Goal: Information Seeking & Learning: Find contact information

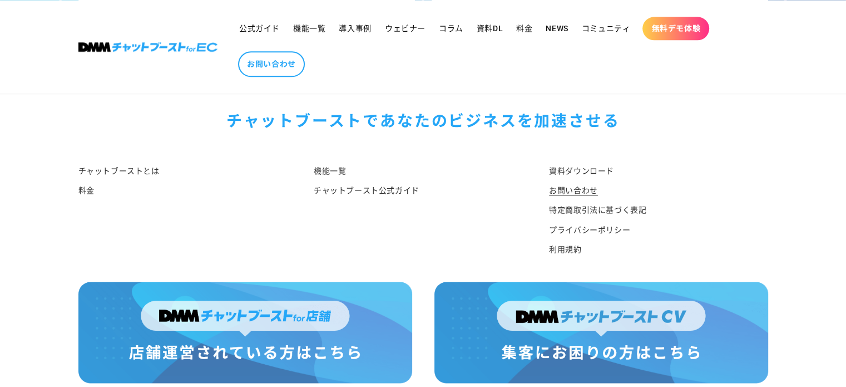
scroll to position [1213, 0]
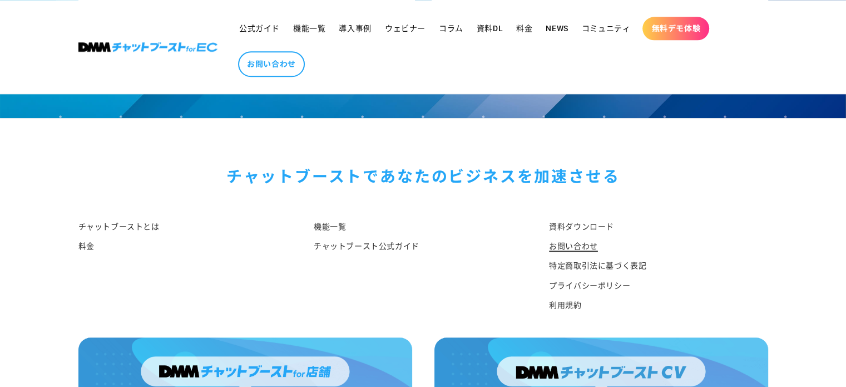
click at [573, 236] on link "お問い合わせ" at bounding box center [573, 245] width 49 height 19
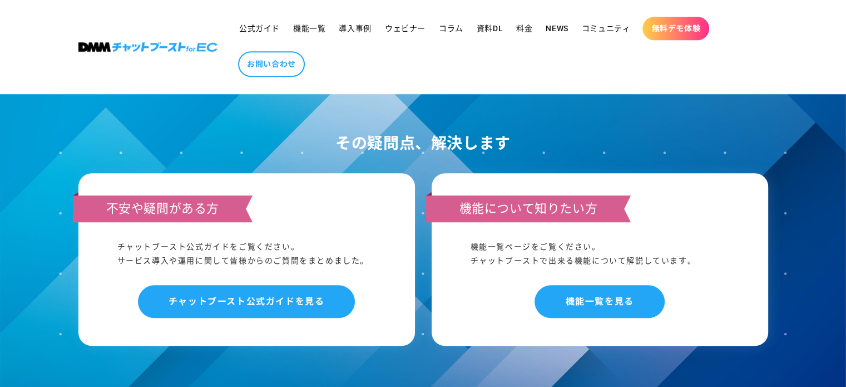
scroll to position [946, 0]
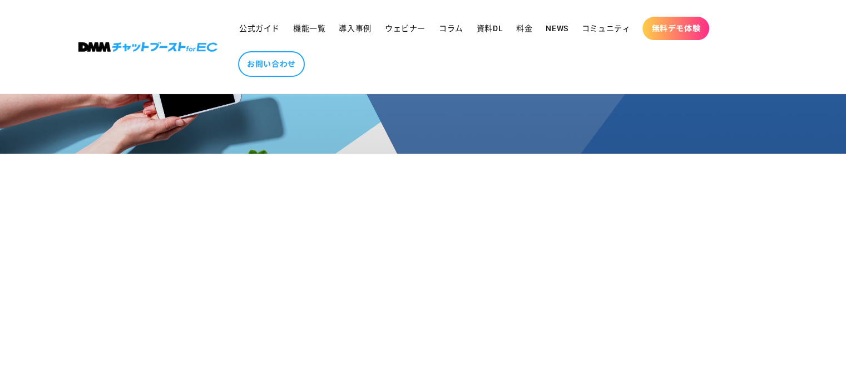
scroll to position [56, 0]
